Goal: Task Accomplishment & Management: Manage account settings

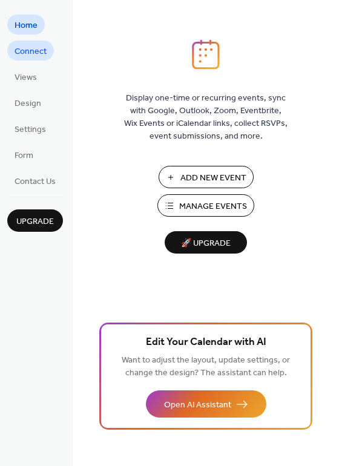
click at [25, 45] on span "Connect" at bounding box center [31, 51] width 32 height 13
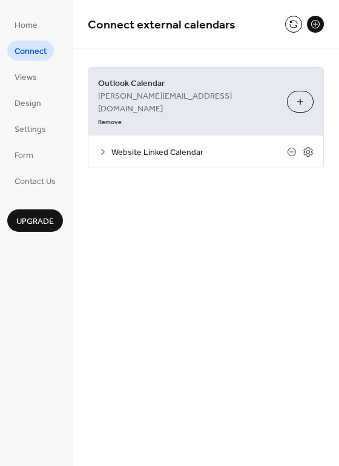
click at [241, 79] on span "Outlook Calendar" at bounding box center [187, 83] width 179 height 13
click at [297, 91] on button "Choose Calendars" at bounding box center [300, 102] width 27 height 22
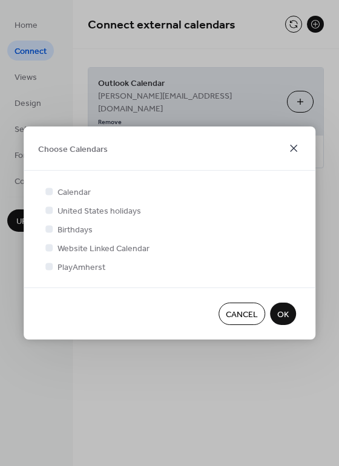
click at [290, 149] on icon at bounding box center [293, 148] width 15 height 15
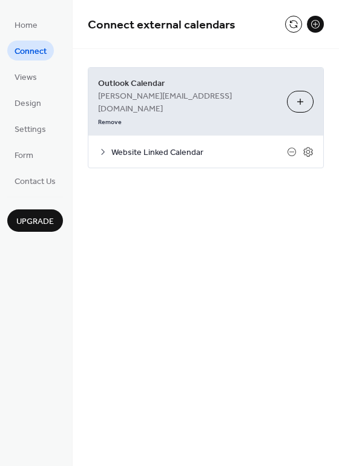
click at [109, 135] on div "Website Linked Calendar" at bounding box center [205, 151] width 235 height 32
click at [104, 149] on icon at bounding box center [103, 152] width 4 height 6
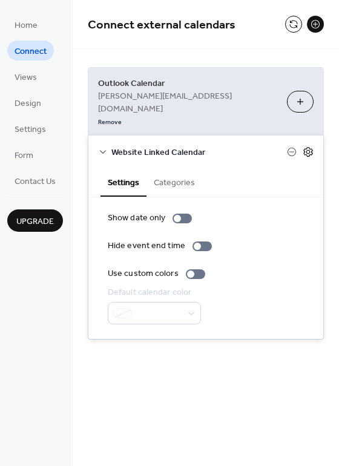
click at [307, 146] on icon at bounding box center [307, 151] width 11 height 11
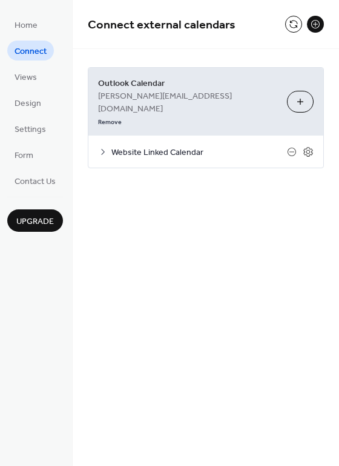
click at [164, 146] on span "Website Linked Calendar" at bounding box center [198, 152] width 175 height 13
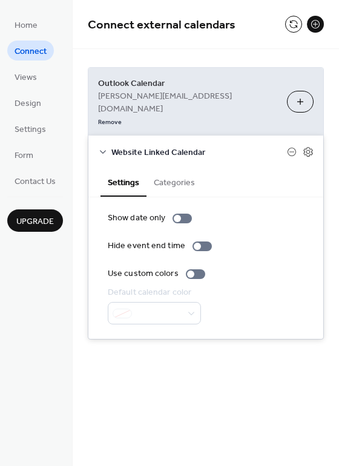
click at [174, 167] on button "Categories" at bounding box center [174, 181] width 56 height 28
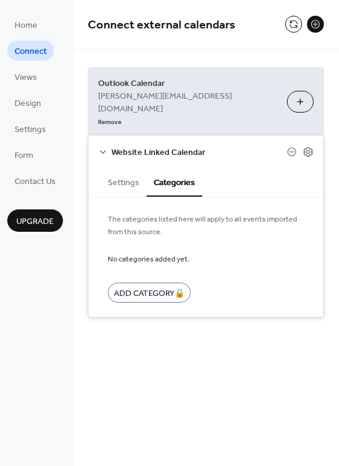
click at [123, 167] on button "Settings" at bounding box center [123, 181] width 46 height 28
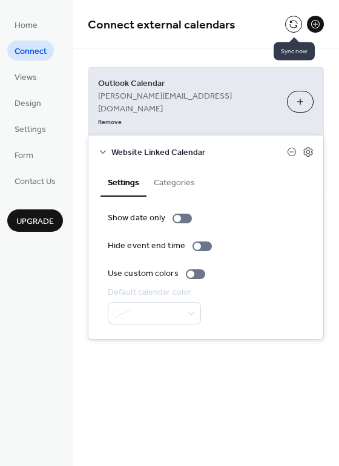
click at [293, 22] on button at bounding box center [293, 24] width 17 height 17
